Goal: Information Seeking & Learning: Get advice/opinions

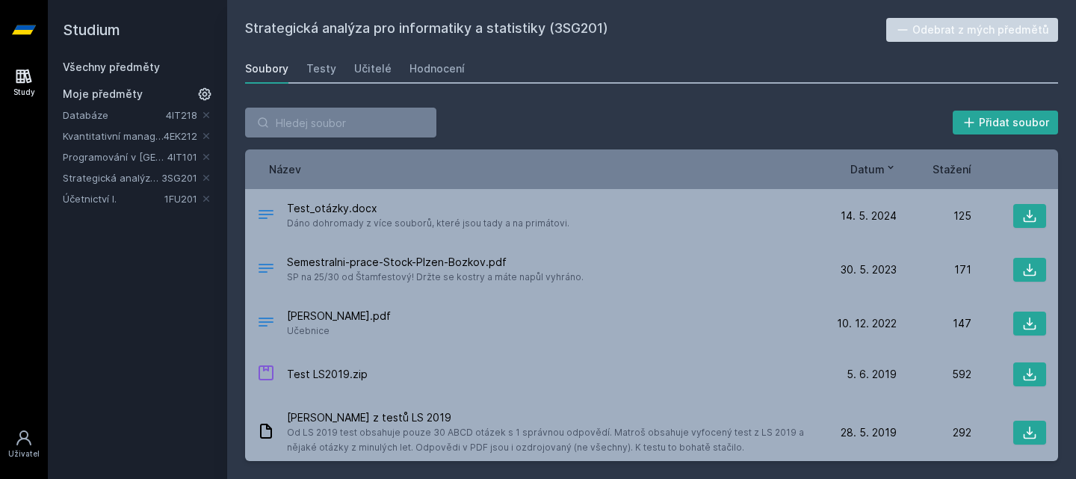
click at [90, 198] on link "Účetnictví I." at bounding box center [114, 198] width 102 height 15
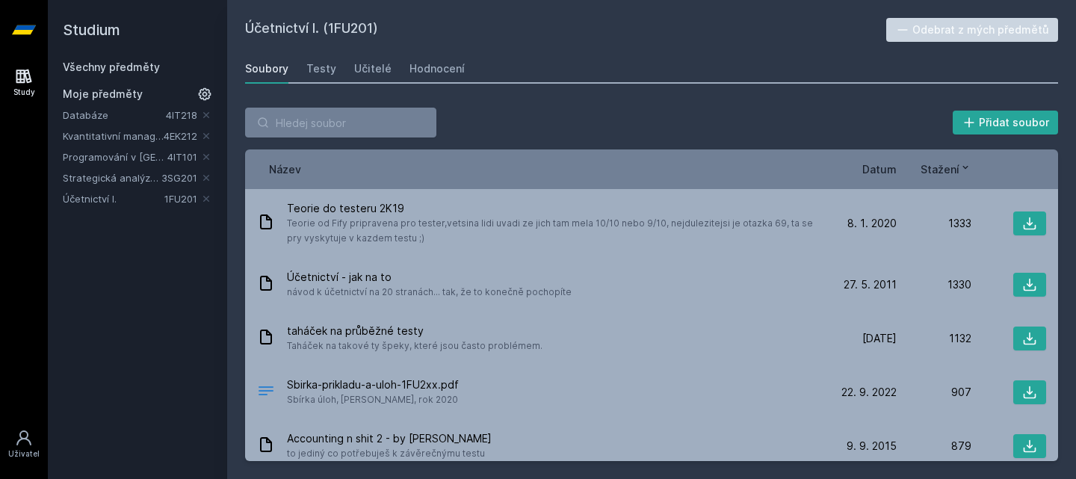
click at [885, 161] on div "Název Datum Stažení" at bounding box center [651, 169] width 813 height 40
click at [880, 164] on span "Datum" at bounding box center [879, 169] width 34 height 16
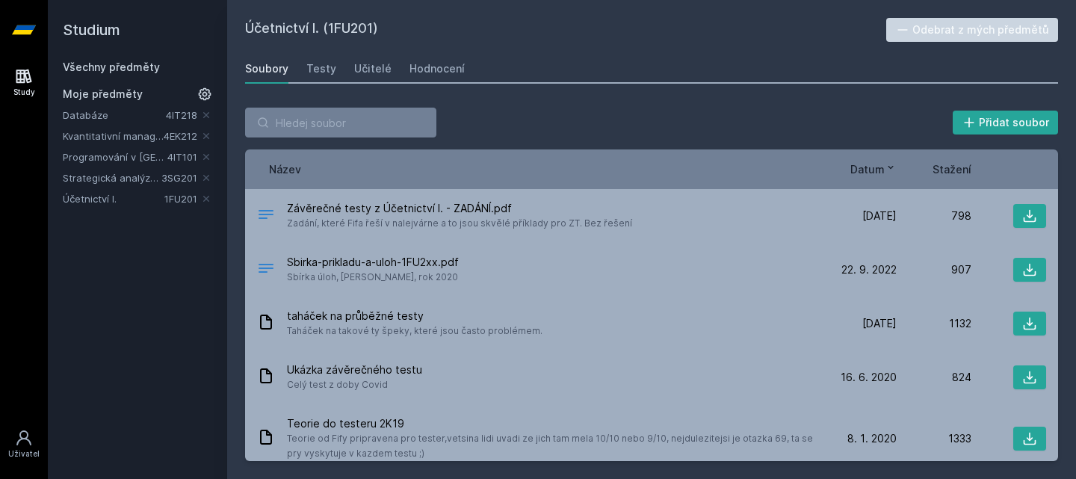
click at [880, 164] on span "Datum" at bounding box center [867, 169] width 34 height 16
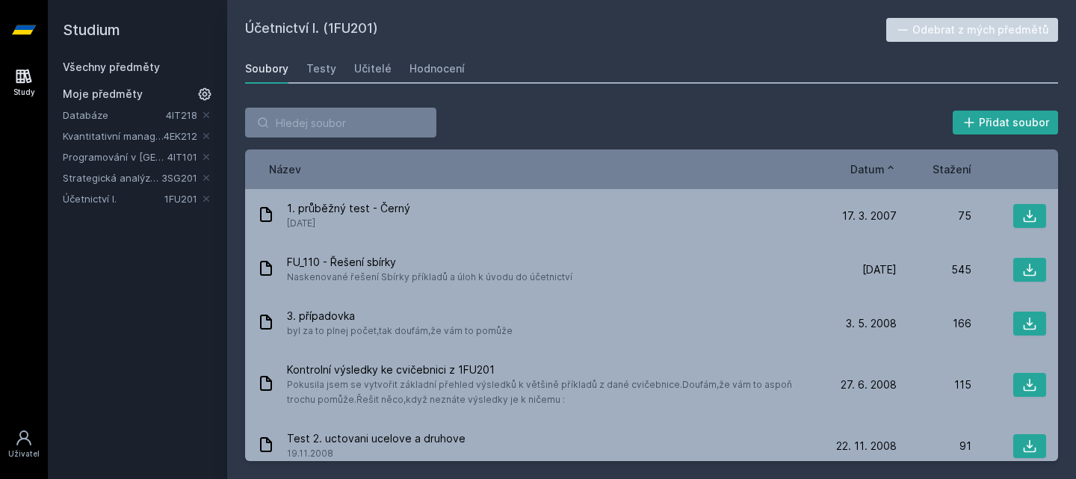
click at [880, 164] on span "Datum" at bounding box center [867, 169] width 34 height 16
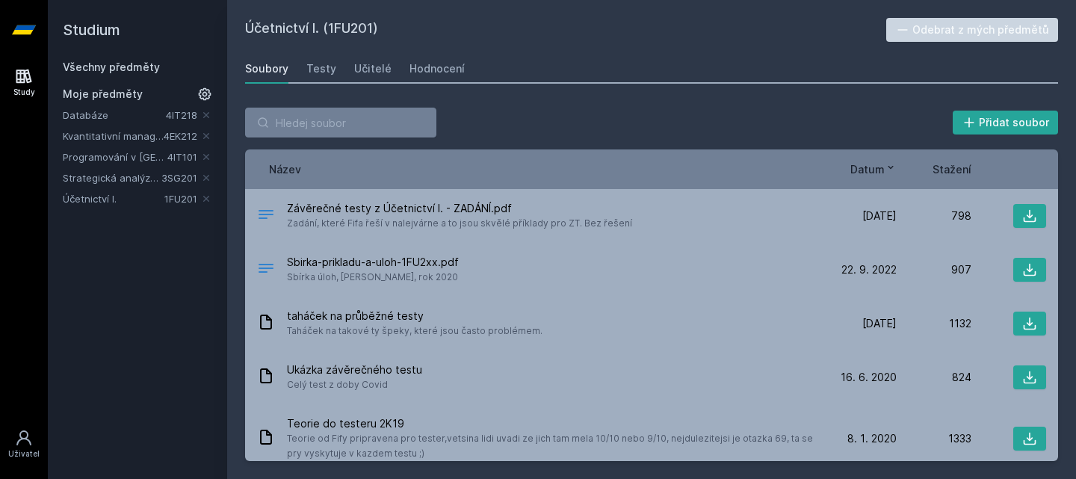
click at [880, 164] on span "Datum" at bounding box center [867, 169] width 34 height 16
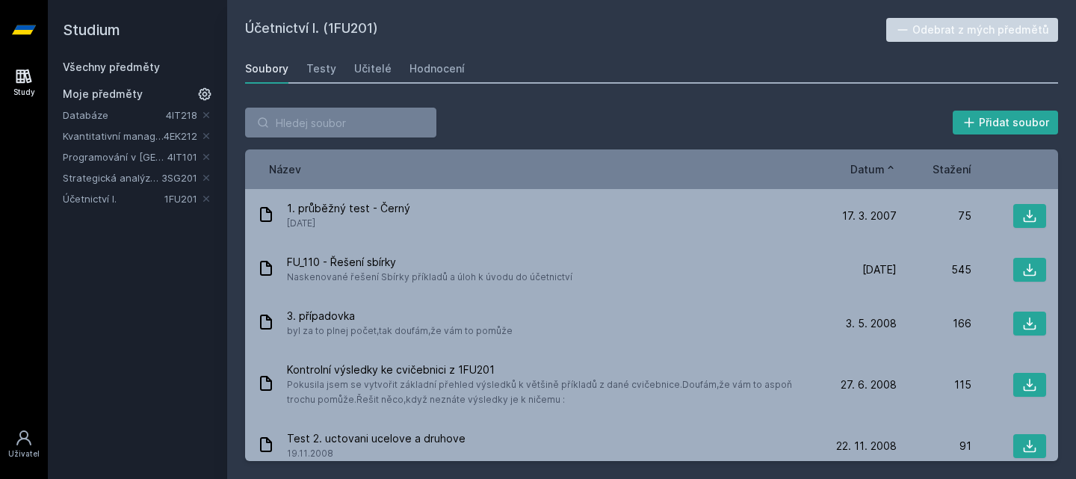
click at [880, 164] on span "Datum" at bounding box center [867, 169] width 34 height 16
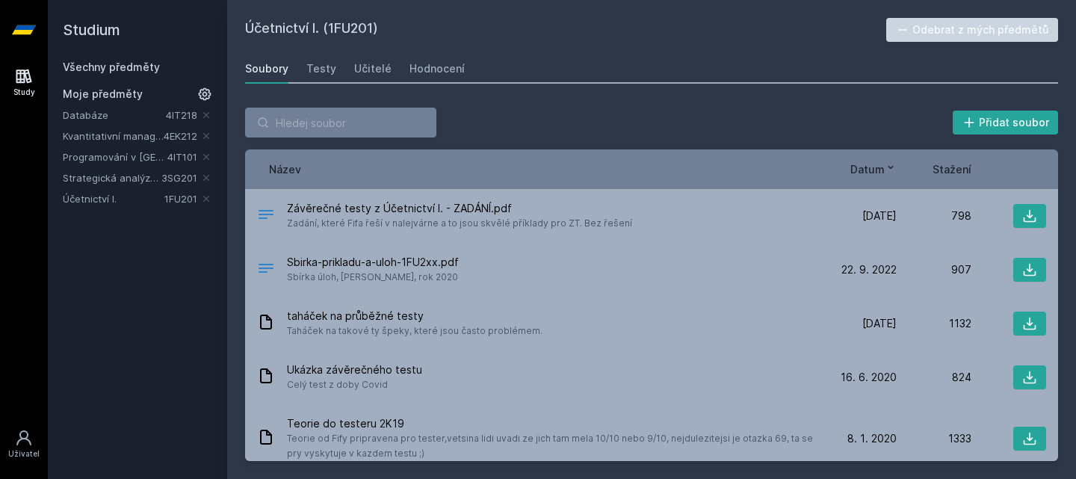
click at [880, 164] on span "Datum" at bounding box center [867, 169] width 34 height 16
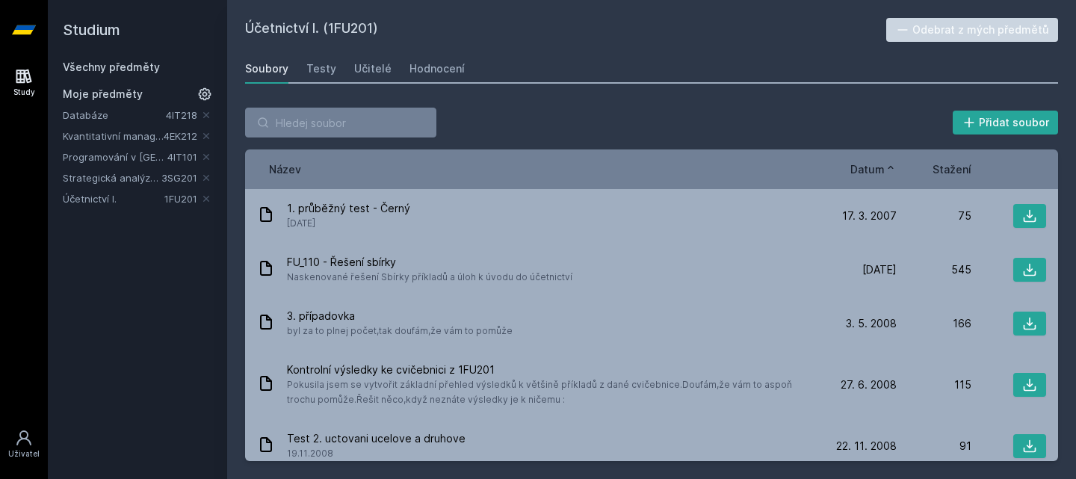
click at [880, 166] on span "Datum" at bounding box center [867, 169] width 34 height 16
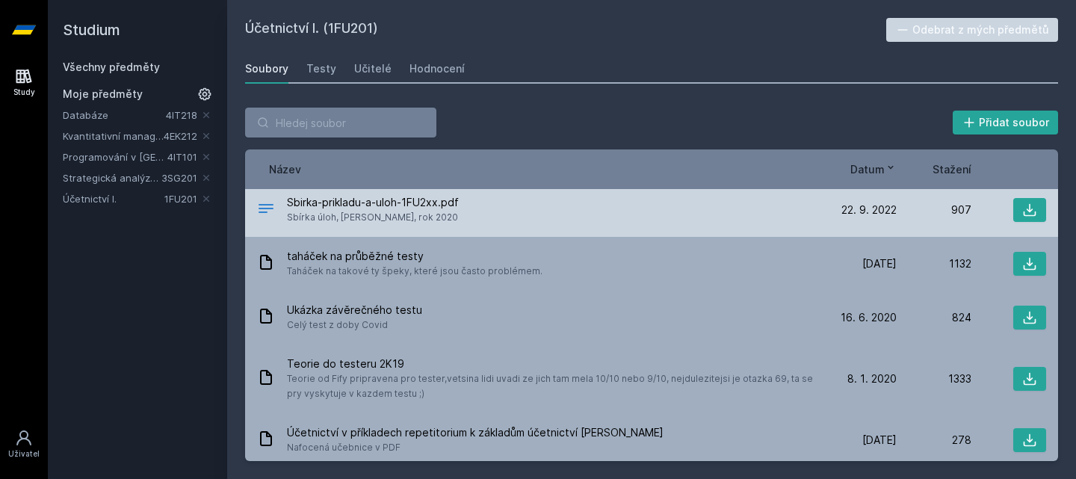
scroll to position [61, 0]
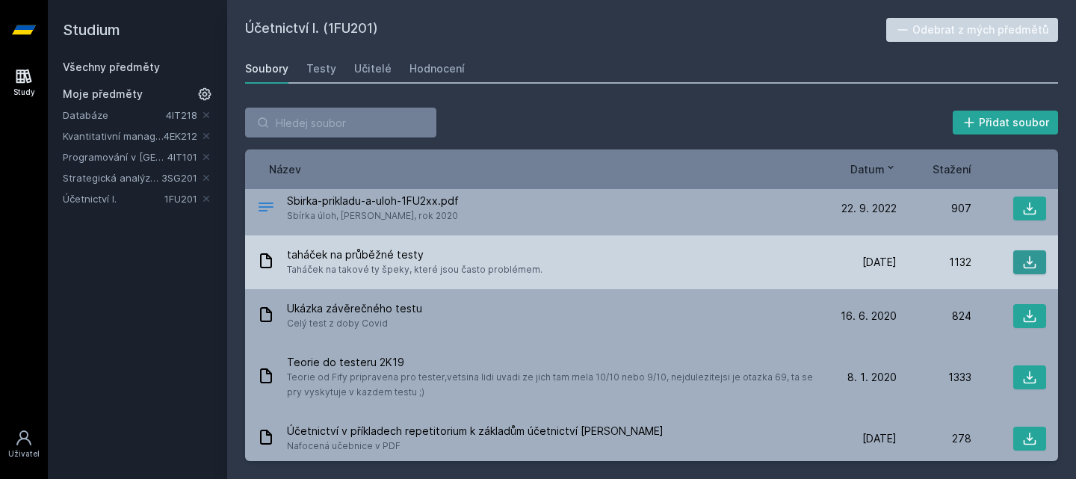
click at [1024, 268] on icon at bounding box center [1030, 262] width 13 height 13
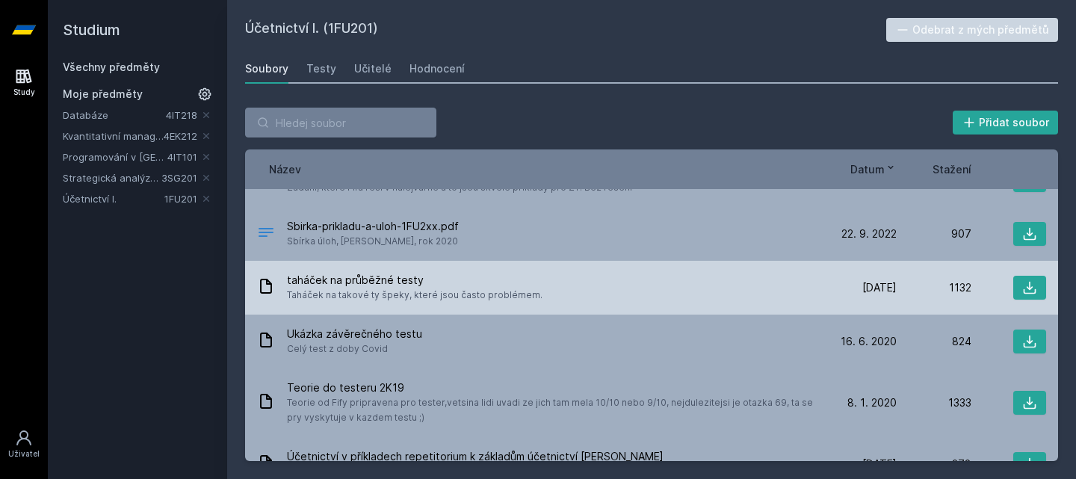
scroll to position [37, 0]
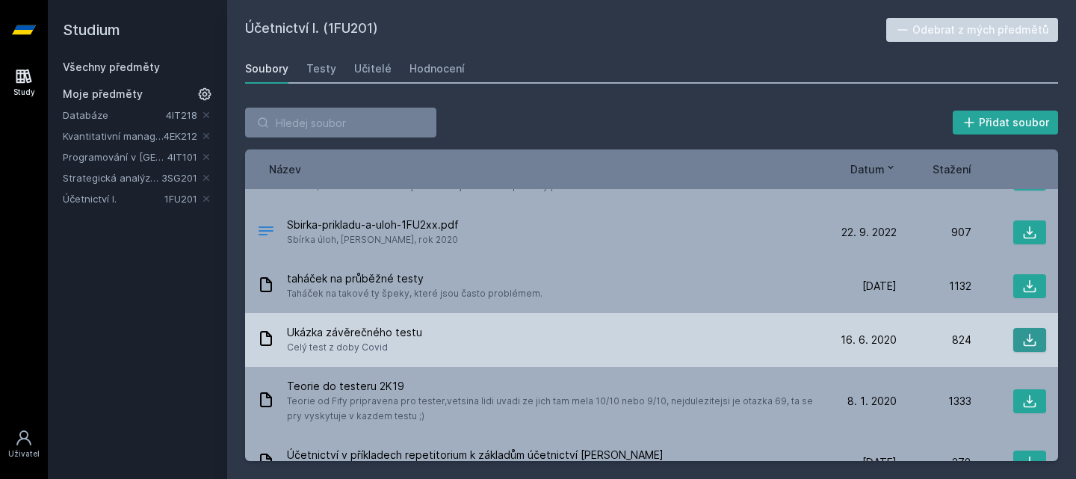
click at [1025, 339] on icon at bounding box center [1030, 340] width 13 height 13
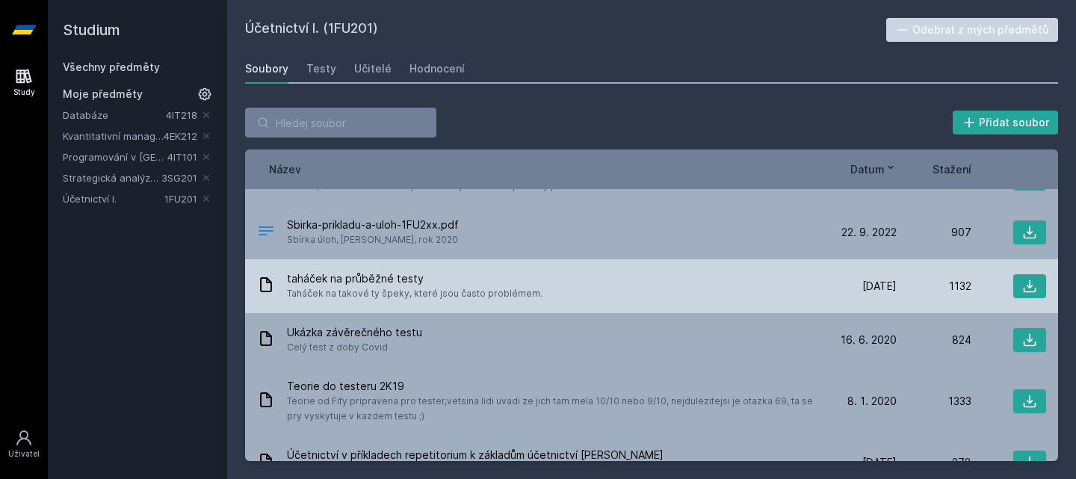
scroll to position [0, 0]
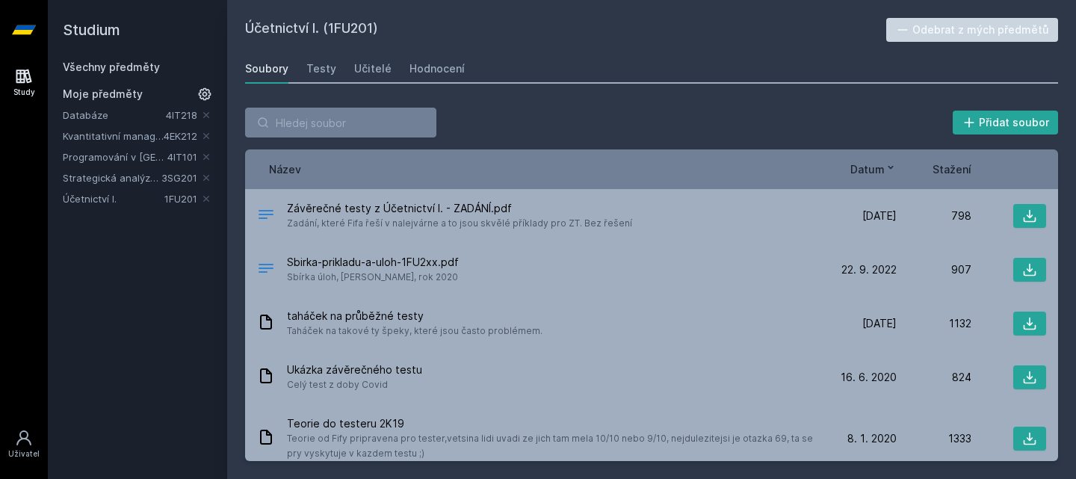
click at [960, 164] on span "Stažení" at bounding box center [952, 169] width 39 height 16
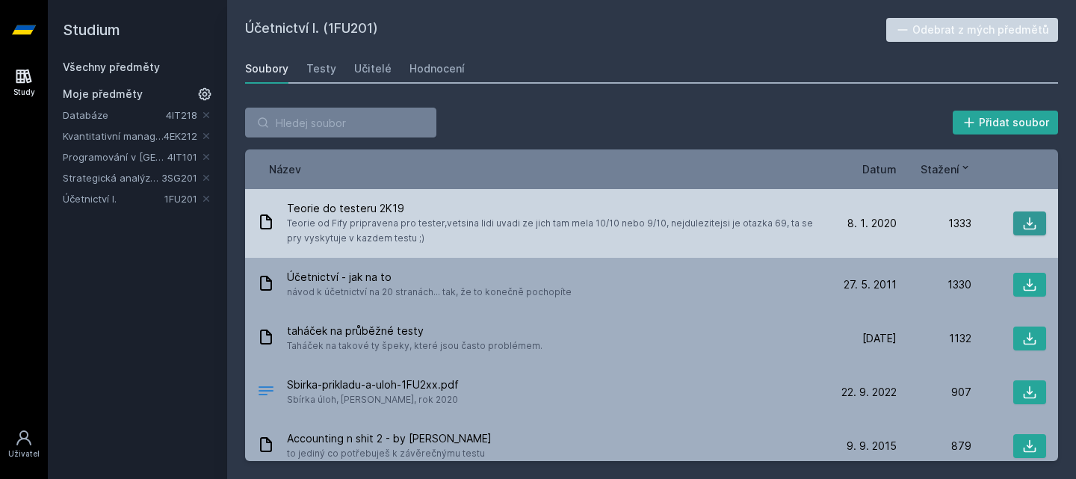
click at [1013, 230] on button at bounding box center [1029, 224] width 33 height 24
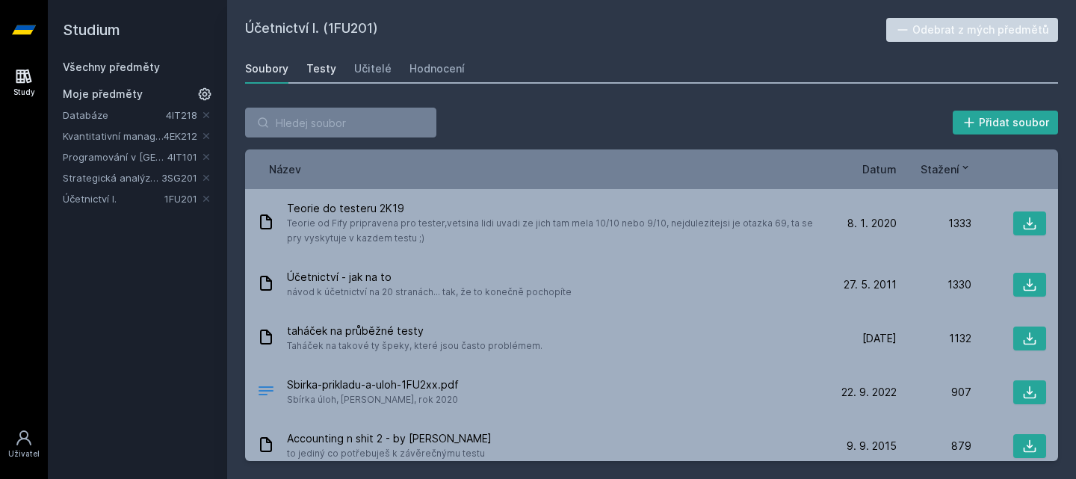
click at [312, 61] on div "Testy" at bounding box center [321, 68] width 30 height 15
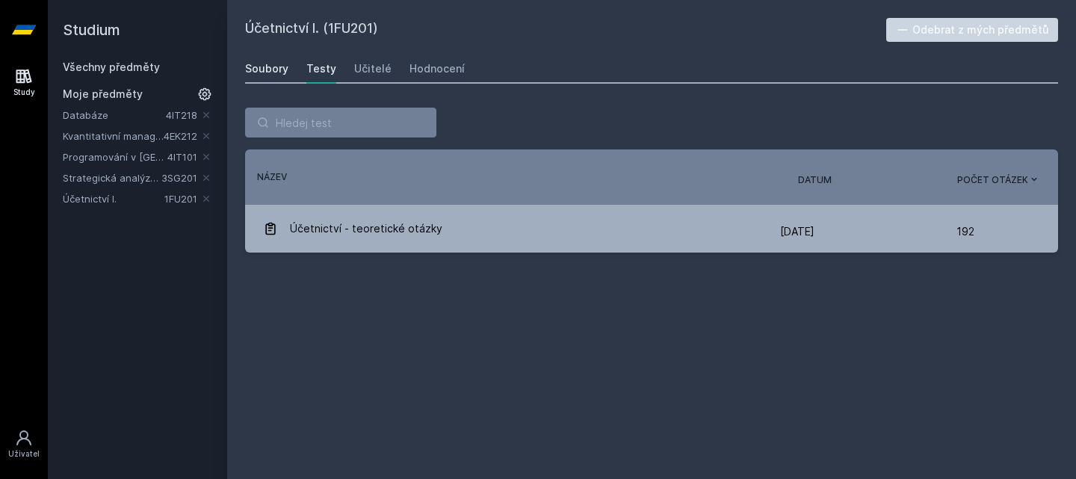
click at [280, 66] on div "Soubory" at bounding box center [266, 68] width 43 height 15
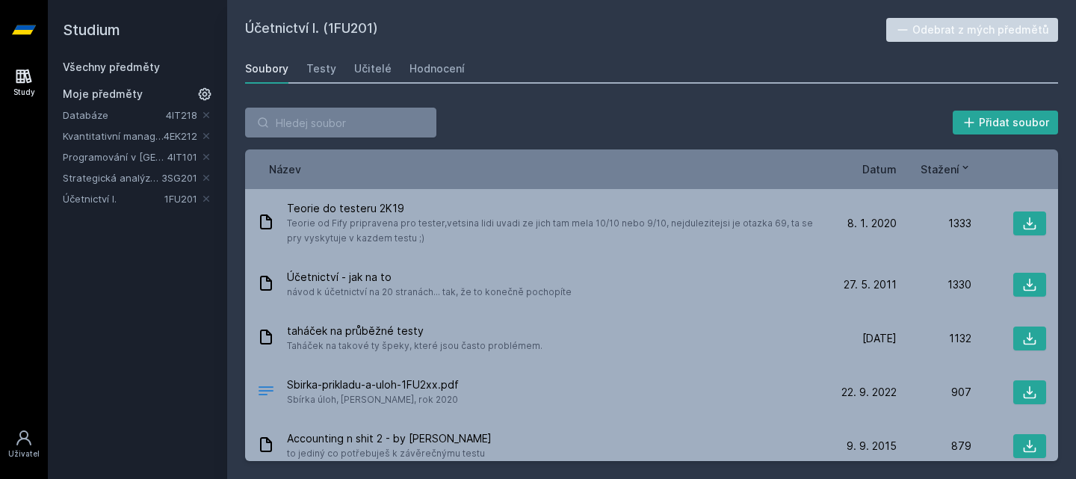
click at [891, 168] on span "Datum" at bounding box center [879, 169] width 34 height 16
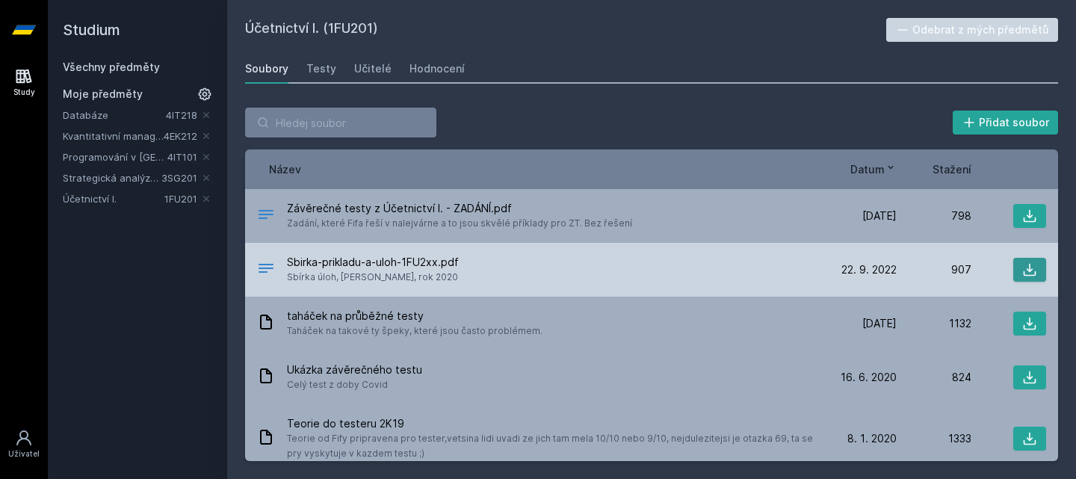
click at [1022, 265] on icon at bounding box center [1029, 269] width 15 height 15
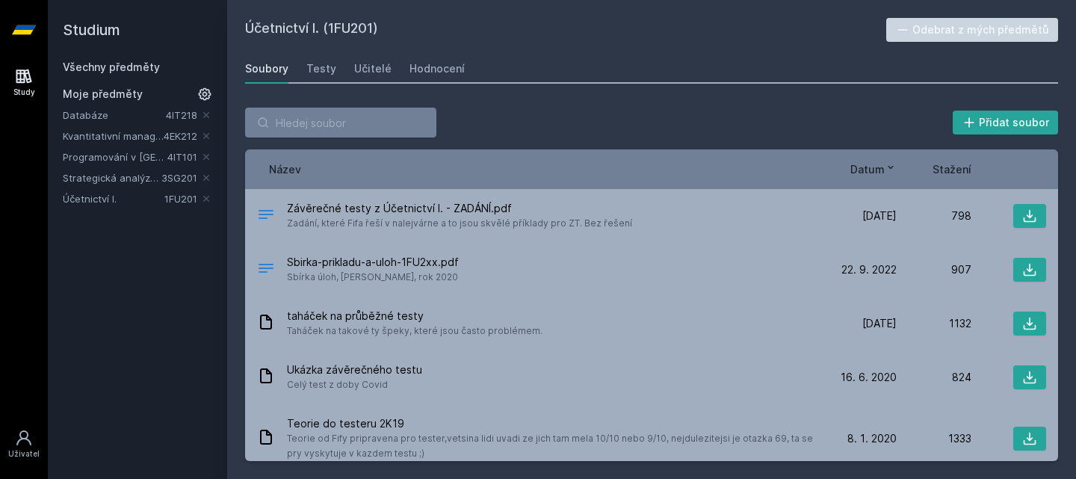
click at [543, 148] on div "Přidat soubor Řazení: Název Datum Stažení Název Datum Stažení Závěrečné testy z…" at bounding box center [651, 285] width 813 height 354
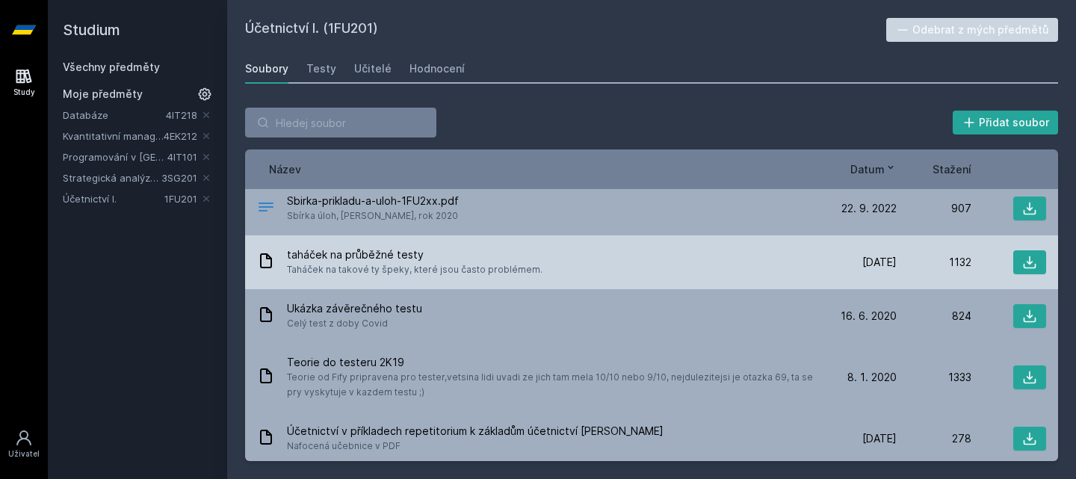
scroll to position [62, 0]
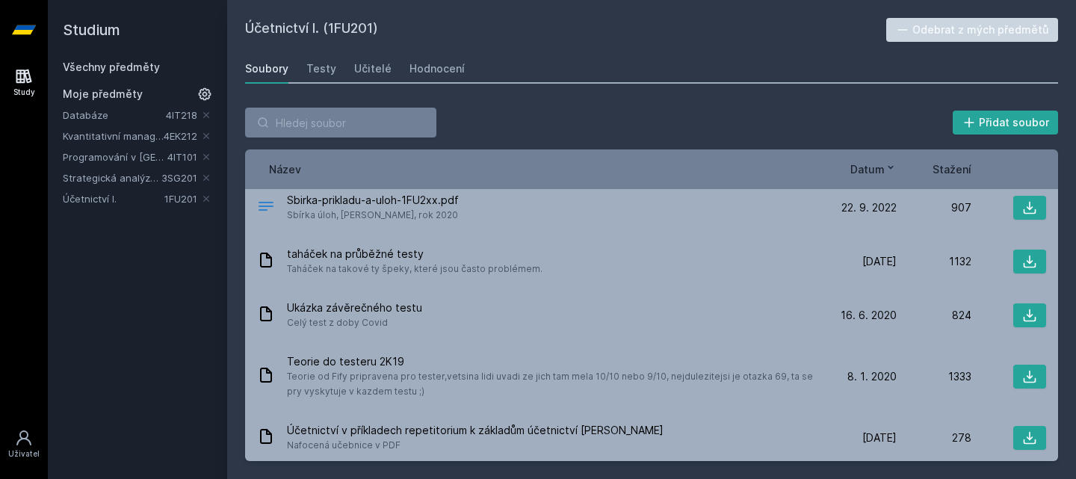
click at [610, 72] on div "Soubory Testy Učitelé Hodnocení" at bounding box center [651, 69] width 813 height 30
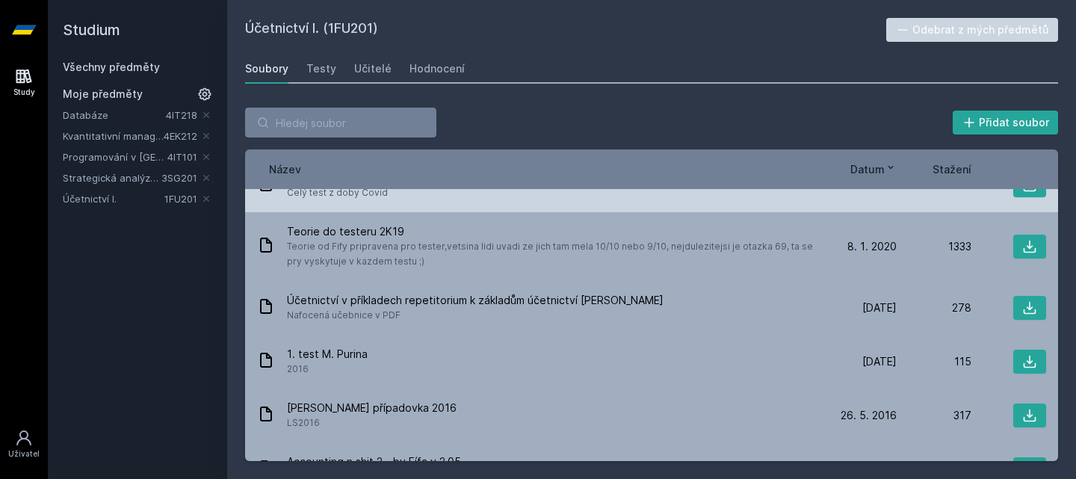
scroll to position [193, 0]
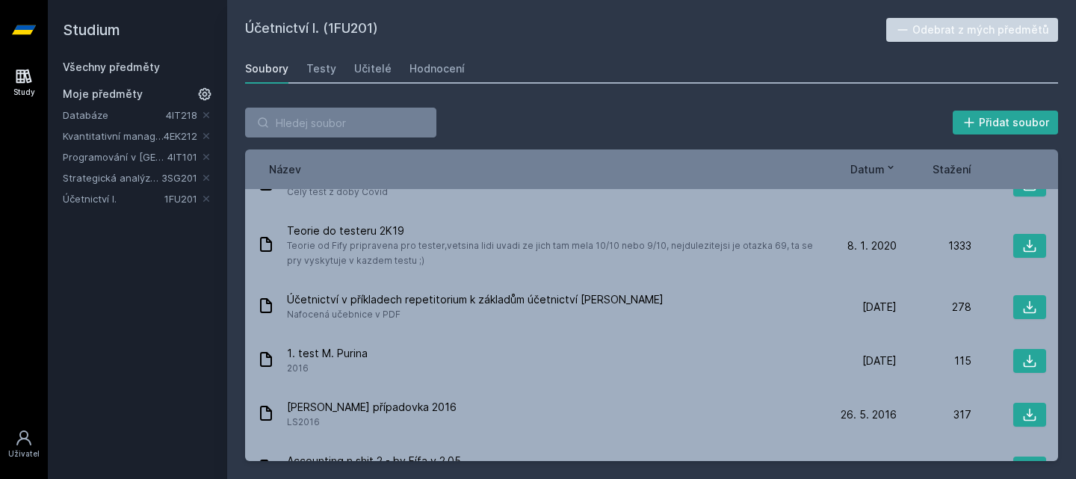
click at [114, 156] on link "Programování v [GEOGRAPHIC_DATA]" at bounding box center [115, 156] width 105 height 15
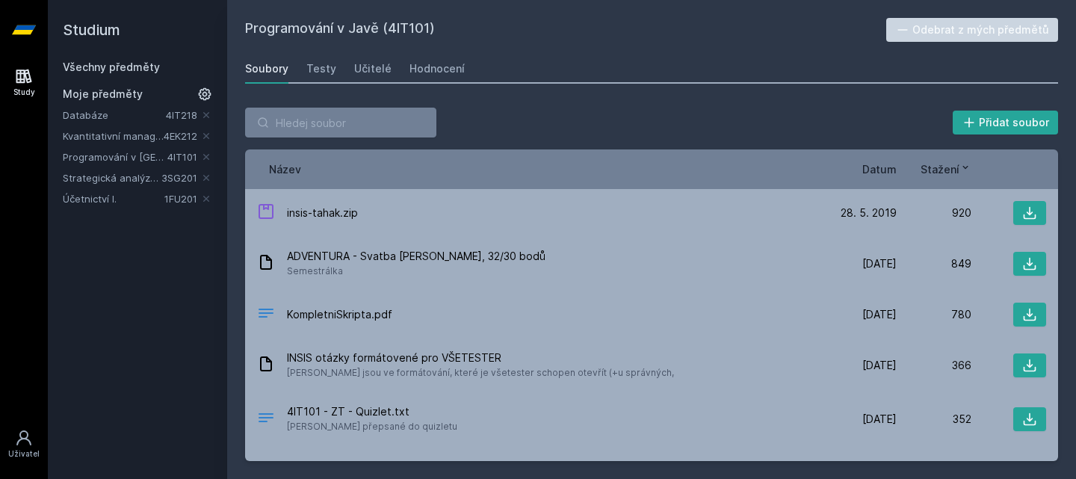
click at [883, 175] on span "Datum" at bounding box center [879, 169] width 34 height 16
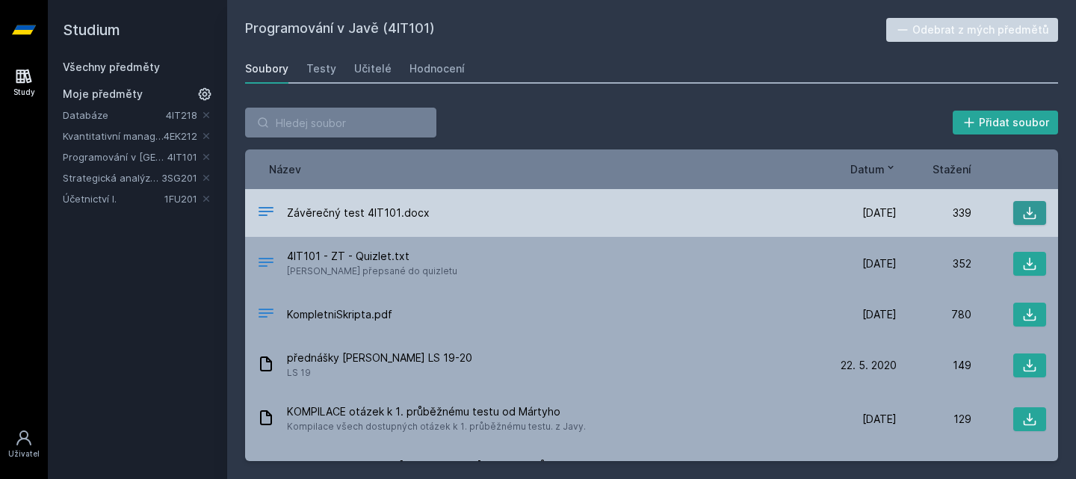
click at [1022, 208] on icon at bounding box center [1029, 213] width 15 height 15
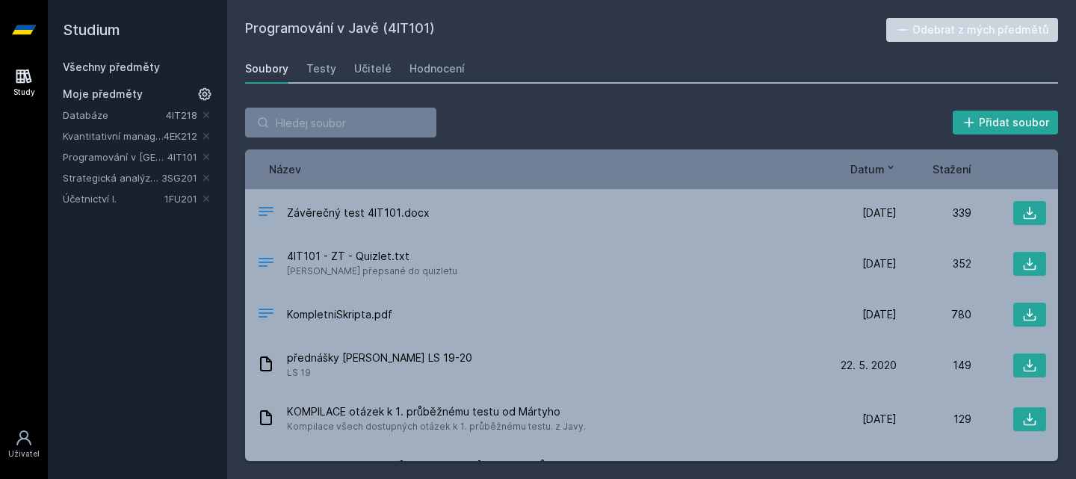
click at [711, 125] on div "Přidat soubor" at bounding box center [651, 123] width 813 height 30
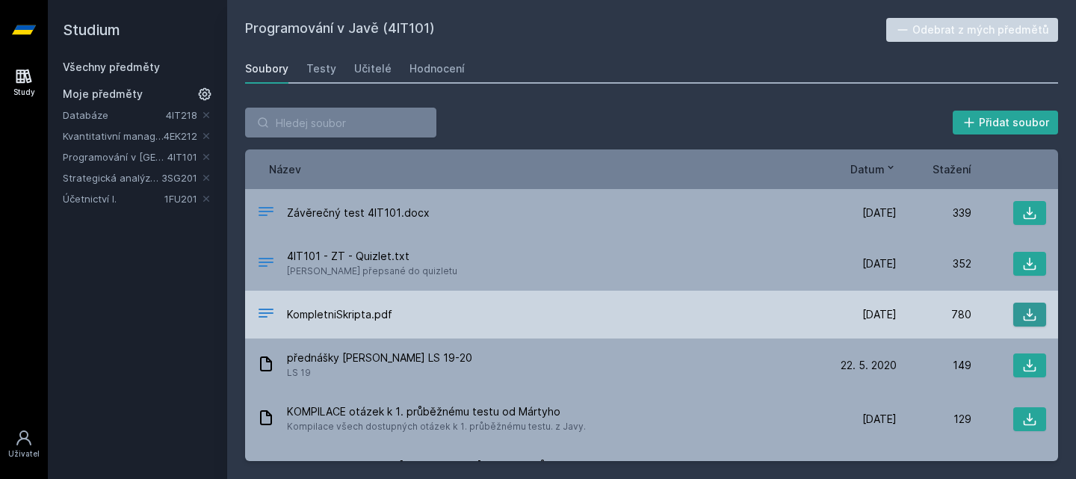
click at [1022, 321] on icon at bounding box center [1029, 314] width 15 height 15
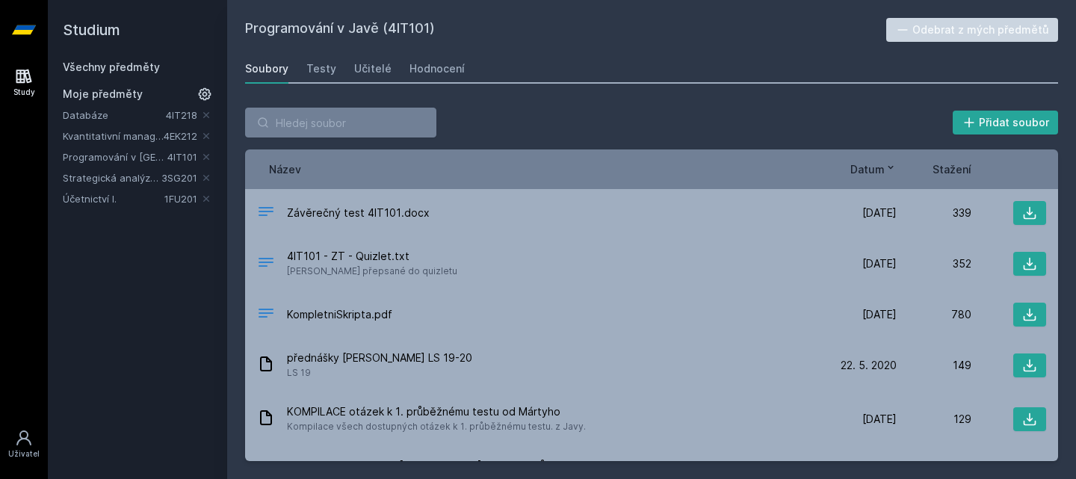
click at [96, 111] on link "Databáze" at bounding box center [114, 115] width 103 height 15
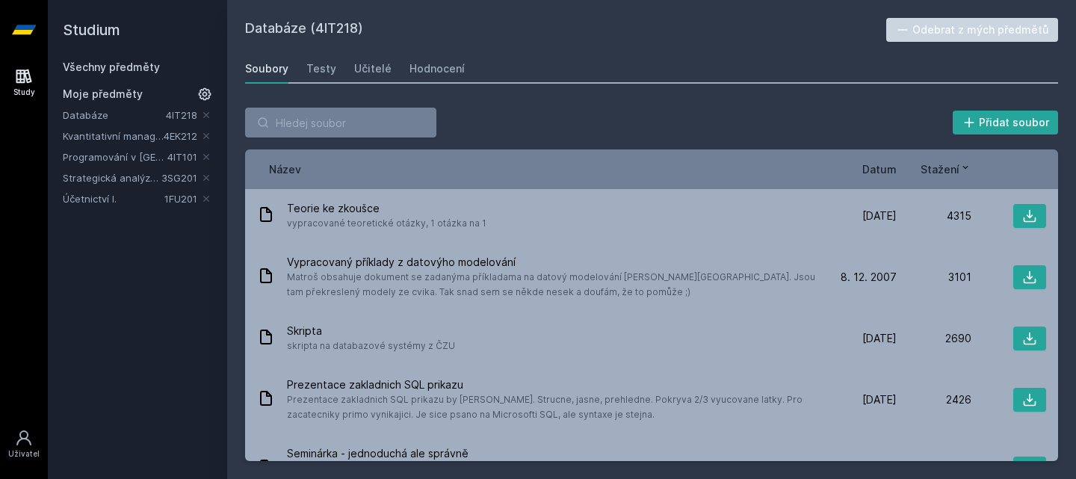
click at [883, 165] on span "Datum" at bounding box center [879, 169] width 34 height 16
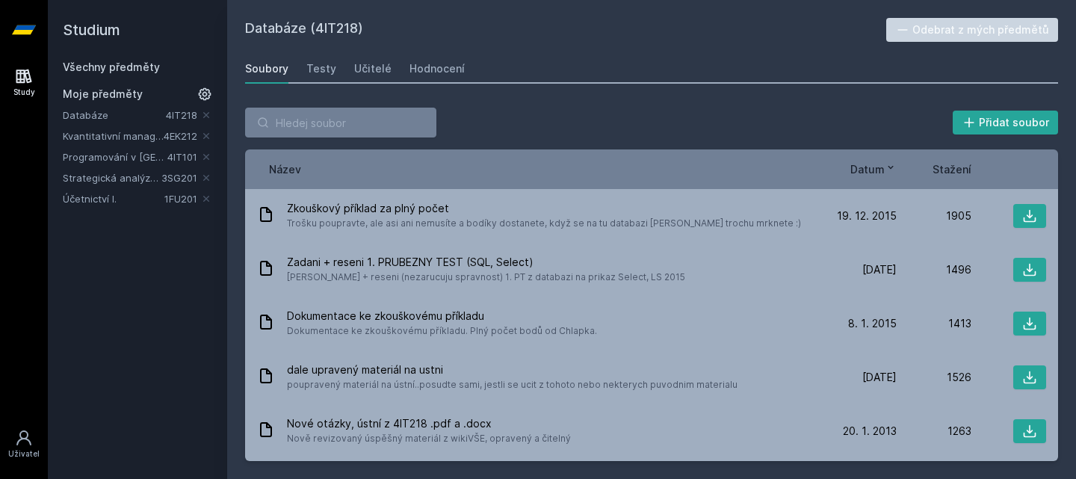
click at [98, 194] on link "Účetnictví I." at bounding box center [114, 198] width 102 height 15
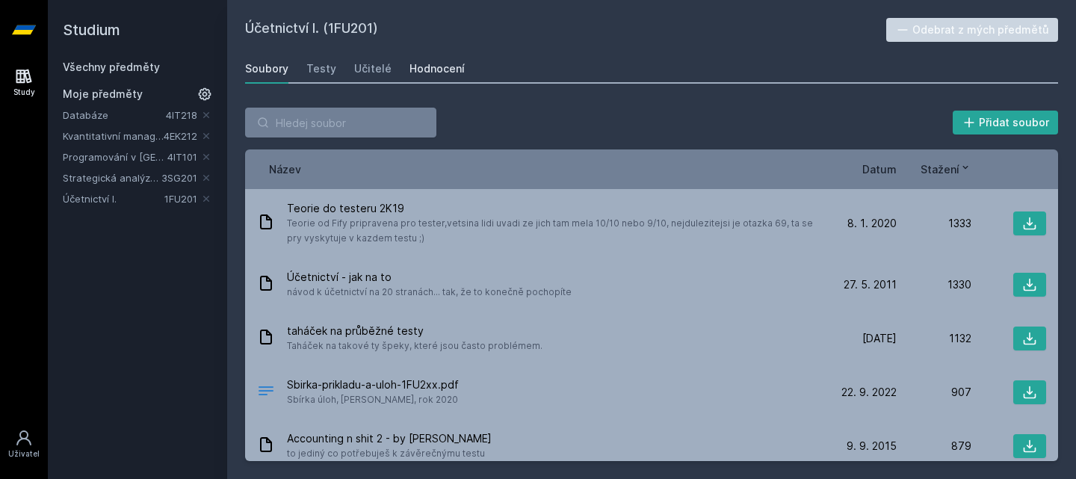
click at [422, 76] on link "Hodnocení" at bounding box center [437, 69] width 55 height 30
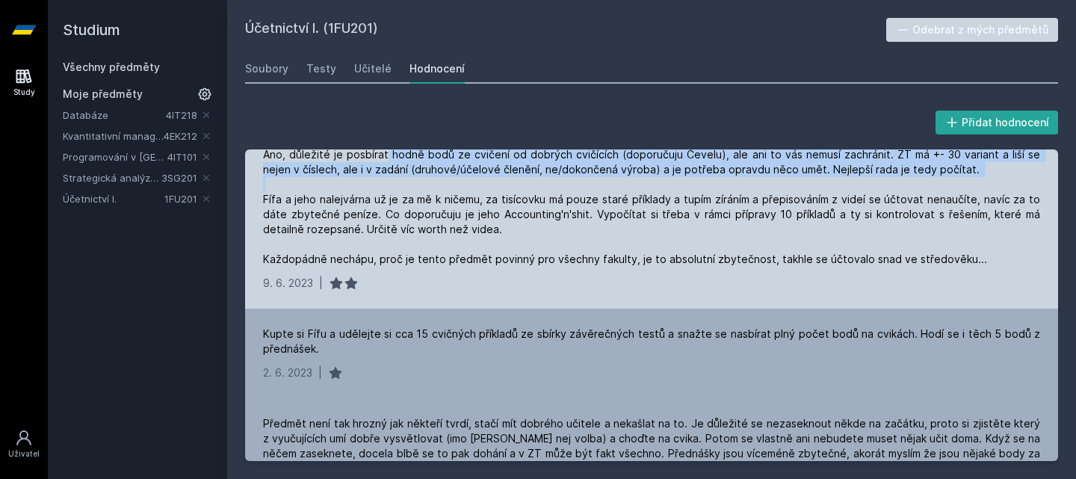
scroll to position [1424, 0]
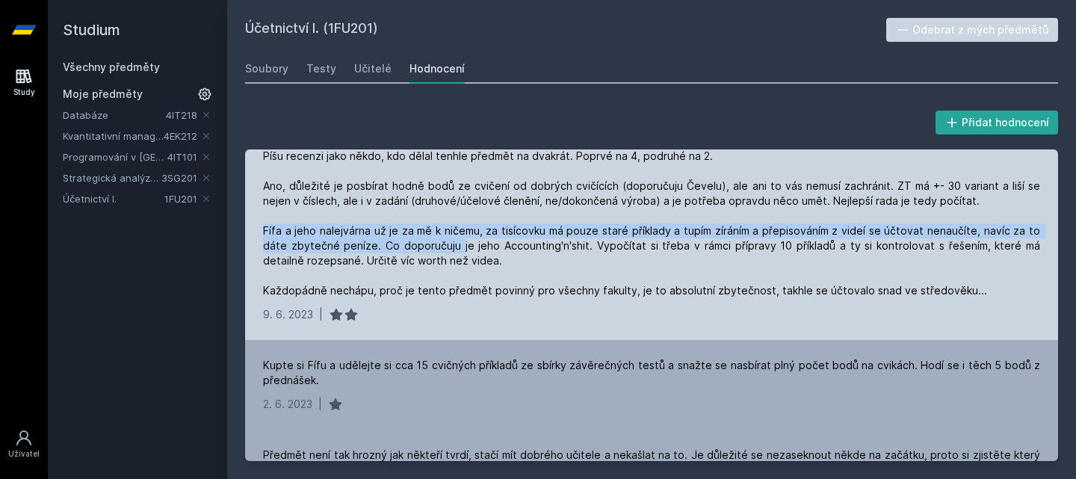
drag, startPoint x: 262, startPoint y: 170, endPoint x: 458, endPoint y: 209, distance: 199.6
click at [458, 209] on div "Píšu recenzi jako někdo, kdo dělal tenhle předmět na dvakrát. Poprvé na 4, podr…" at bounding box center [651, 235] width 813 height 209
click at [458, 209] on div "Píšu recenzi jako někdo, kdo dělal tenhle předmět na dvakrát. Poprvé na 4, podr…" at bounding box center [651, 223] width 777 height 149
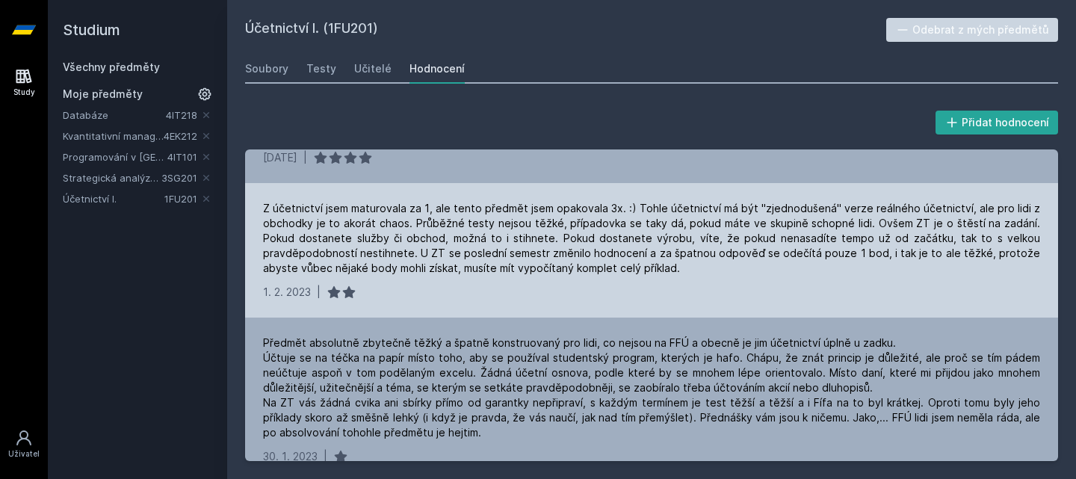
scroll to position [1969, 0]
click at [619, 250] on div "Z účetnictví jsem maturovala za 1, ale tento předmět jsem opakovala 3x. :) Tohl…" at bounding box center [651, 239] width 777 height 75
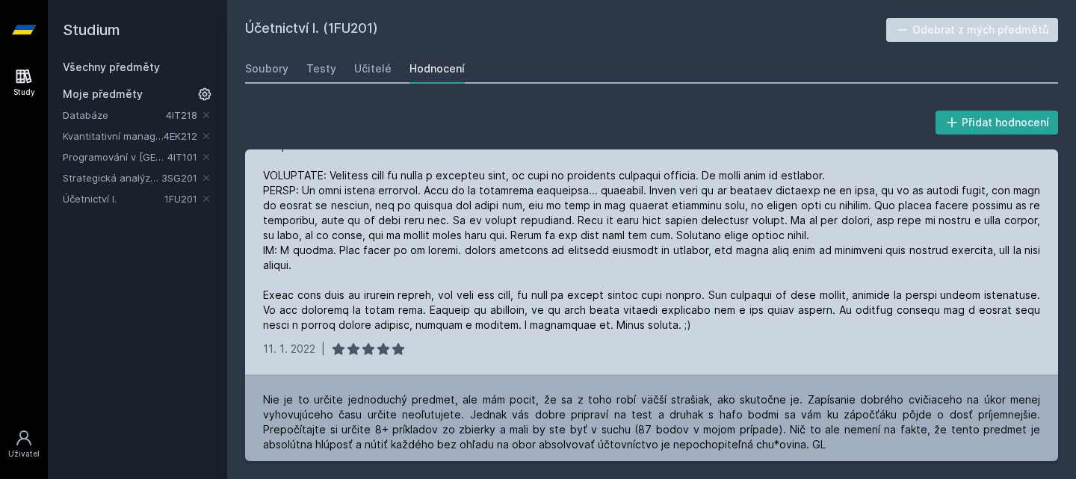
scroll to position [2833, 0]
